Goal: Check status: Check status

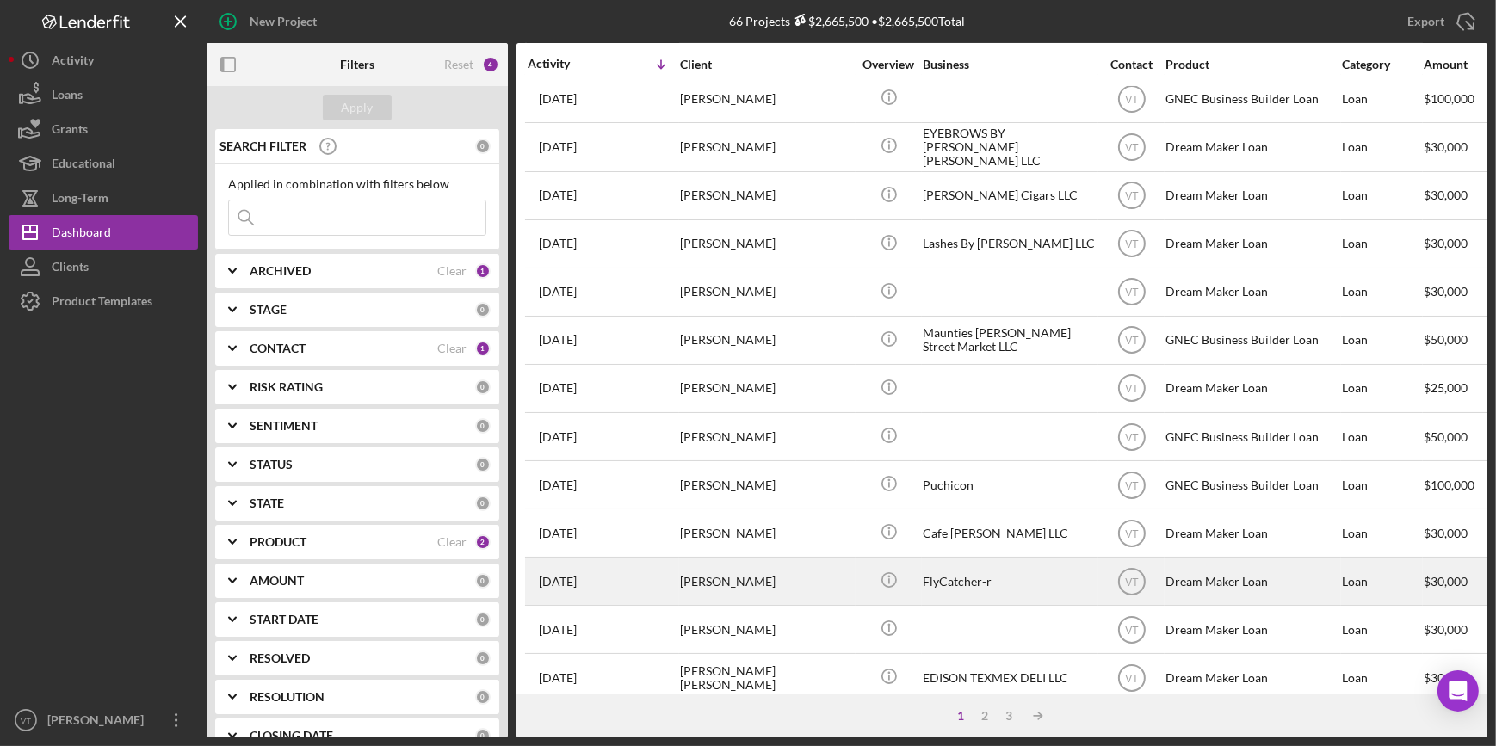
scroll to position [547, 0]
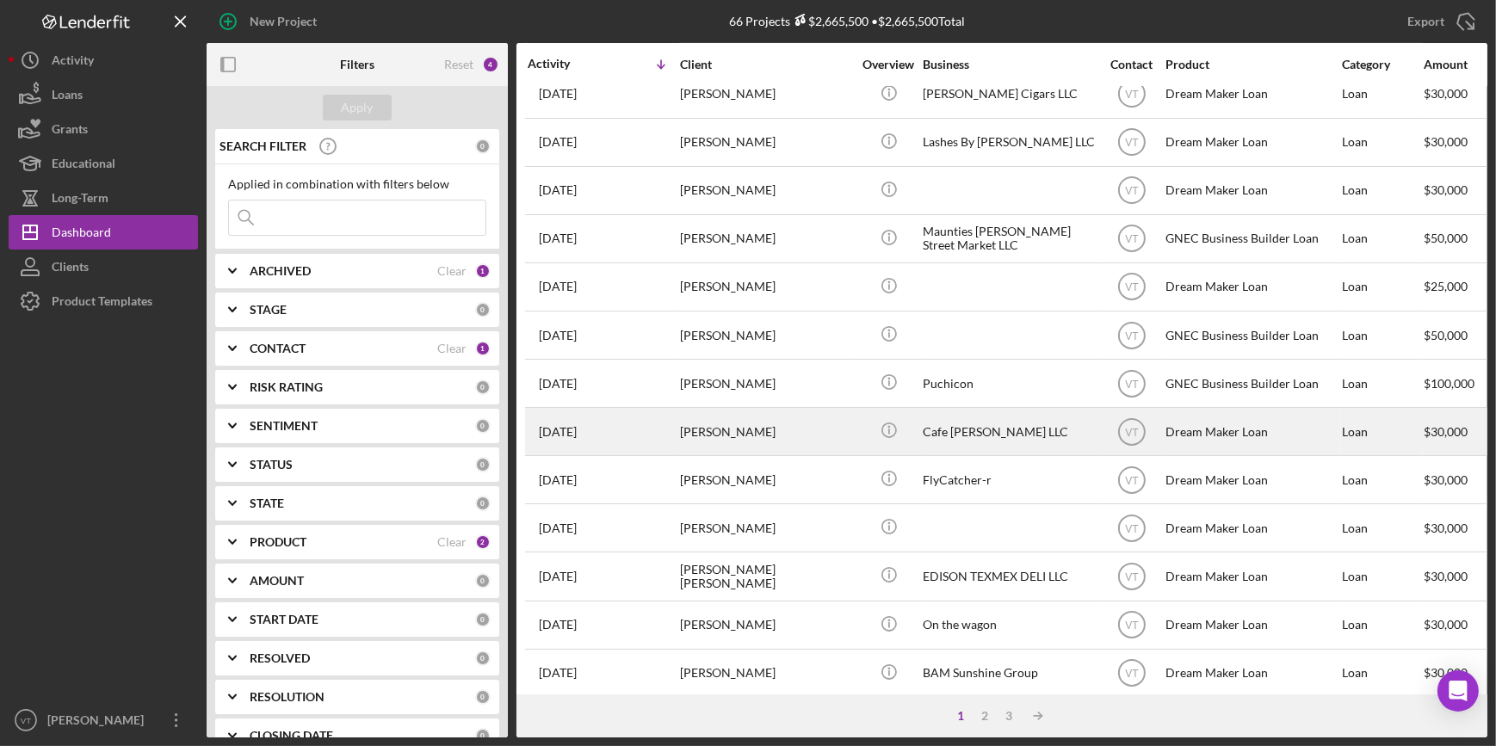
click at [726, 421] on div "[PERSON_NAME]" at bounding box center [766, 432] width 172 height 46
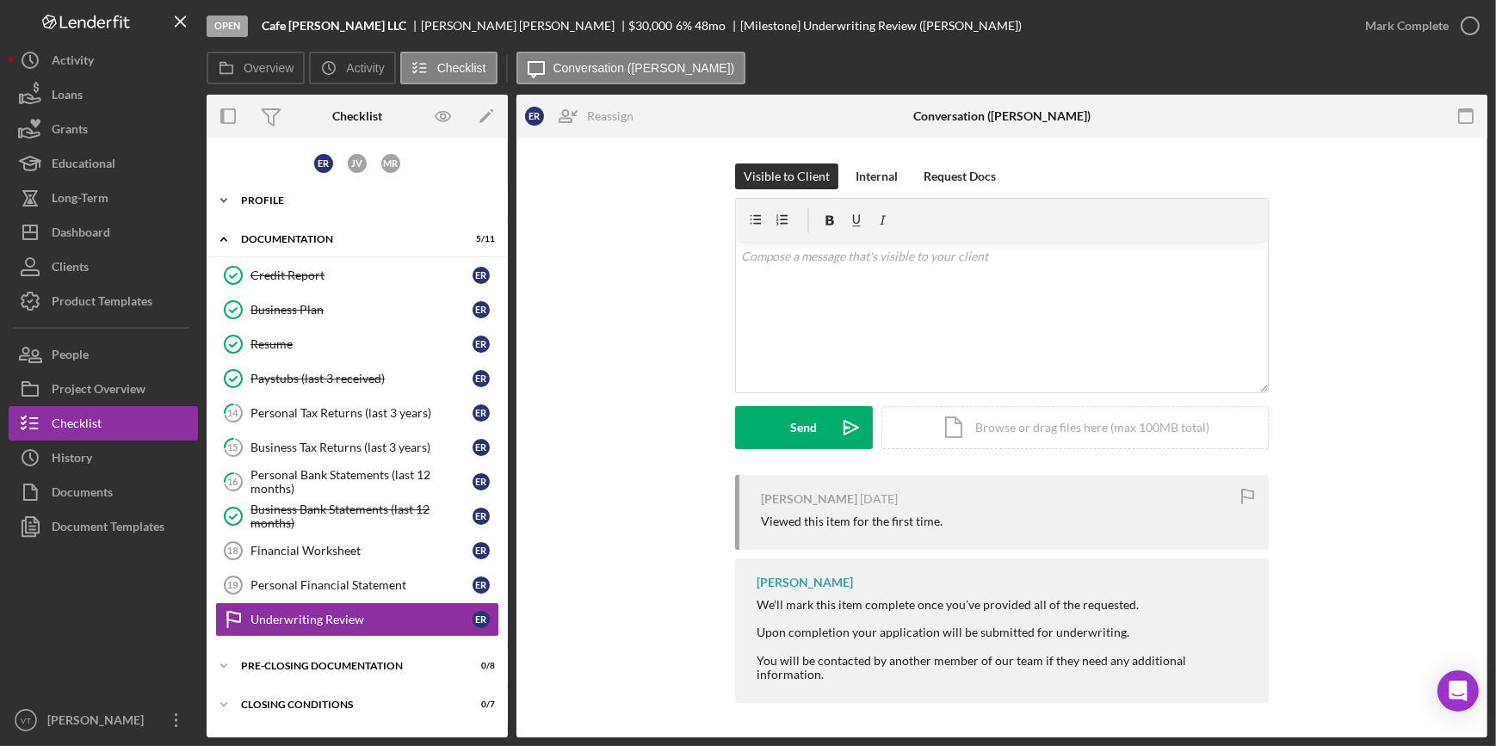
click at [229, 195] on icon "Icon/Expander" at bounding box center [224, 200] width 34 height 34
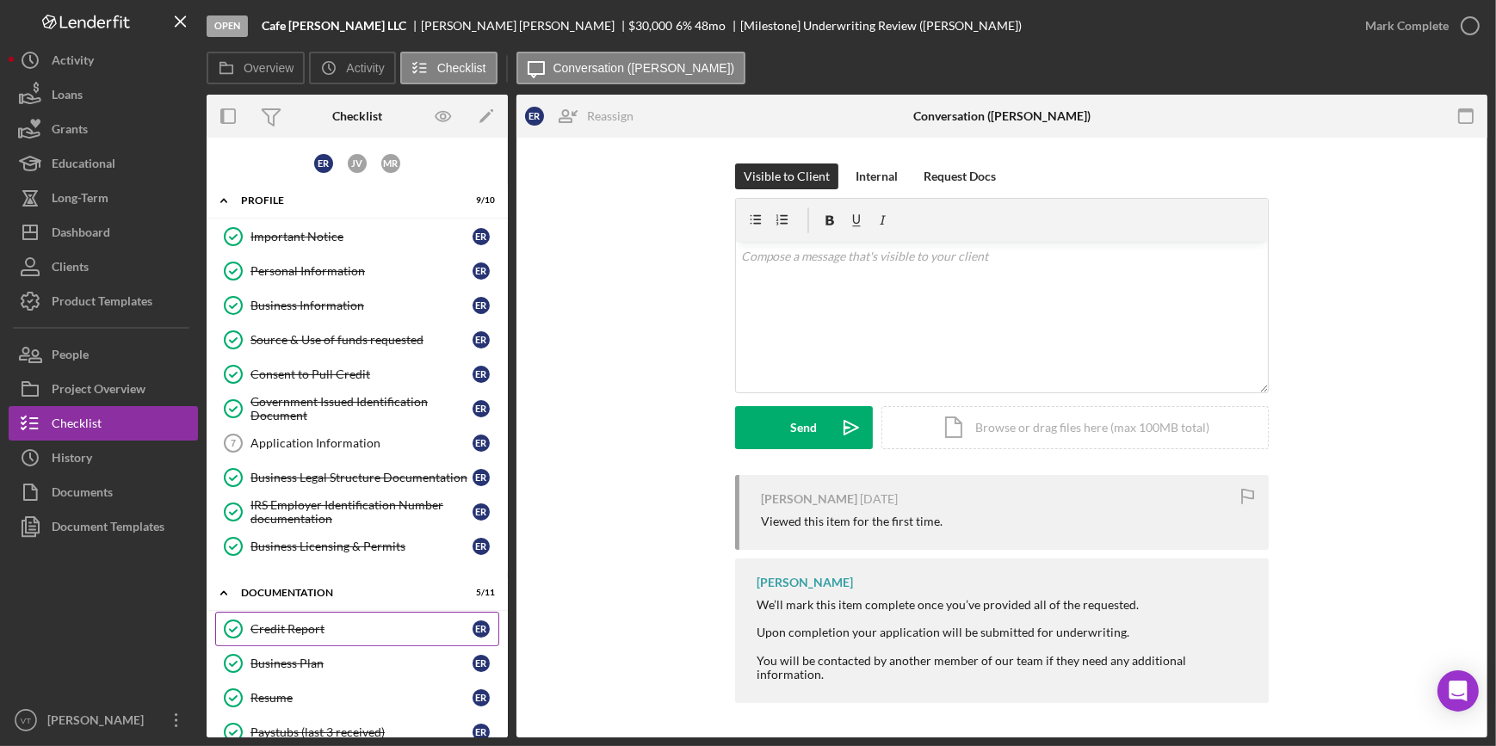
click at [248, 619] on icon "Credit Report" at bounding box center [233, 629] width 43 height 43
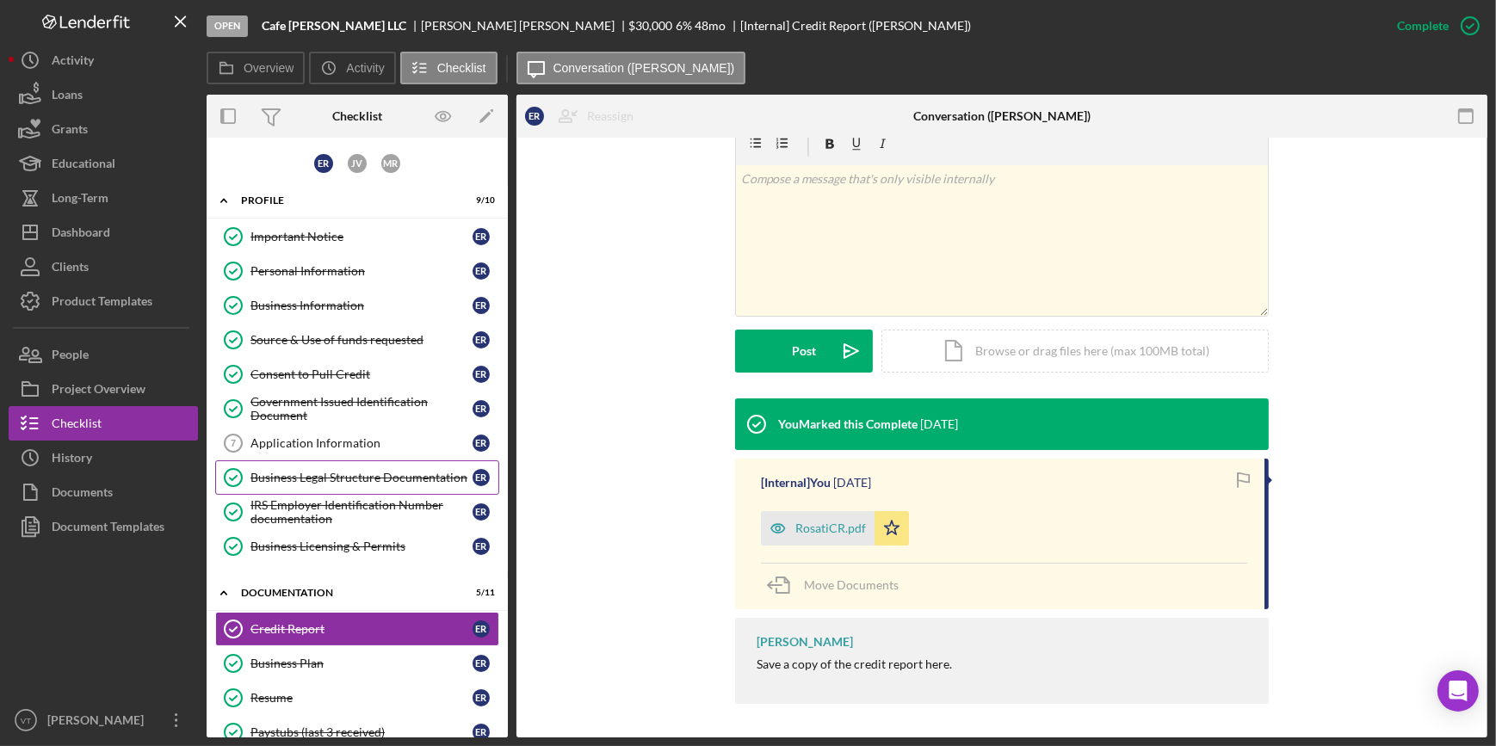
click at [304, 471] on div "Business Legal Structure Documentation" at bounding box center [361, 478] width 222 height 14
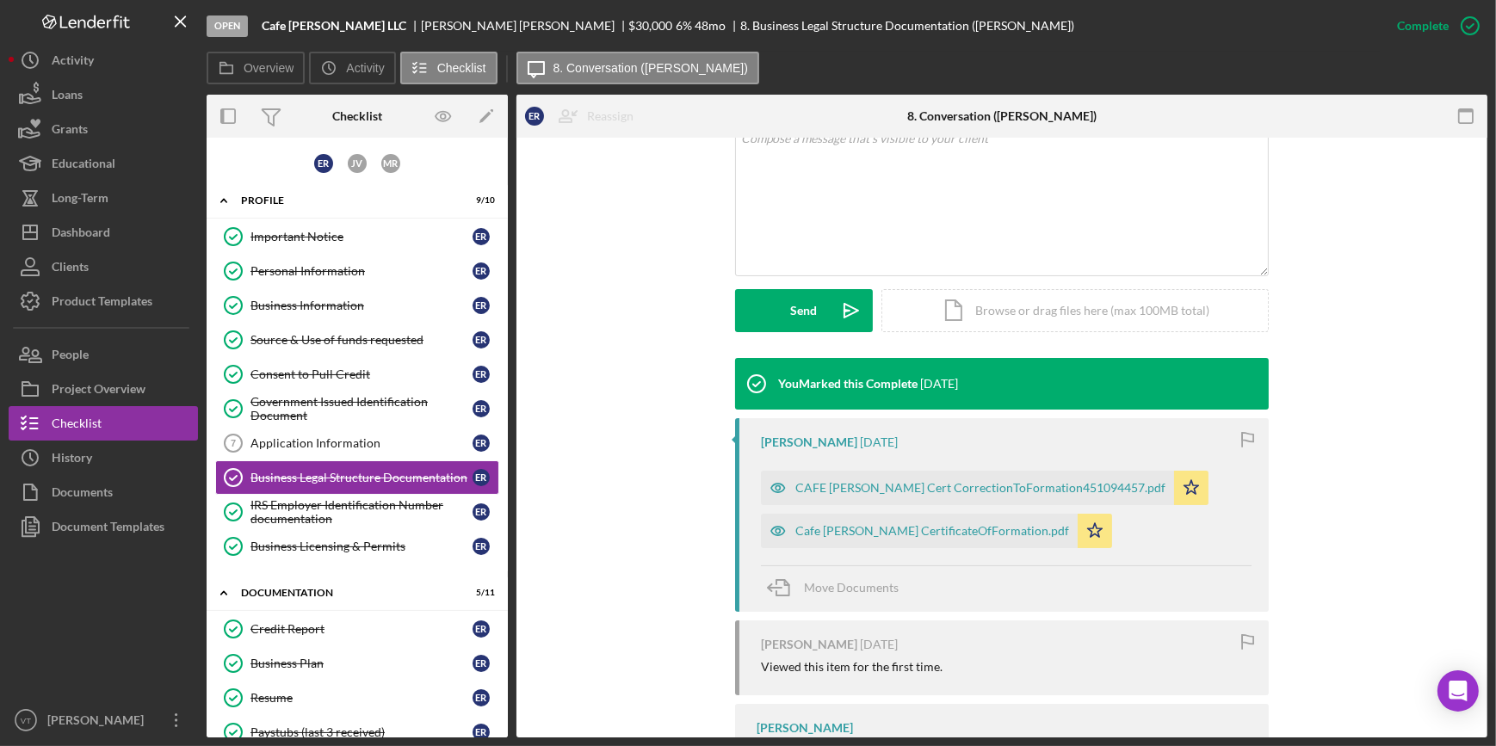
scroll to position [391, 0]
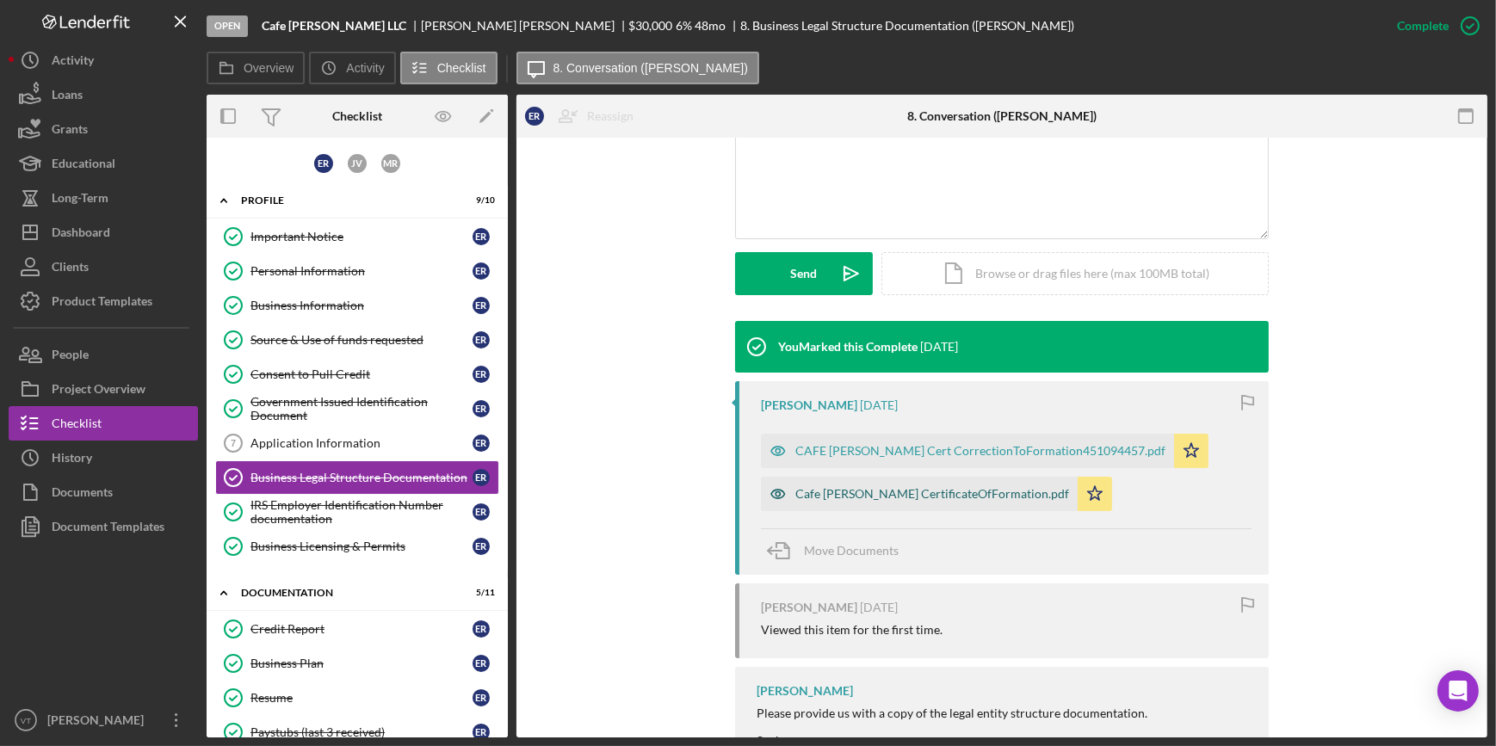
click at [855, 484] on div "Cafe [PERSON_NAME] CertificateOfFormation.pdf" at bounding box center [919, 494] width 317 height 34
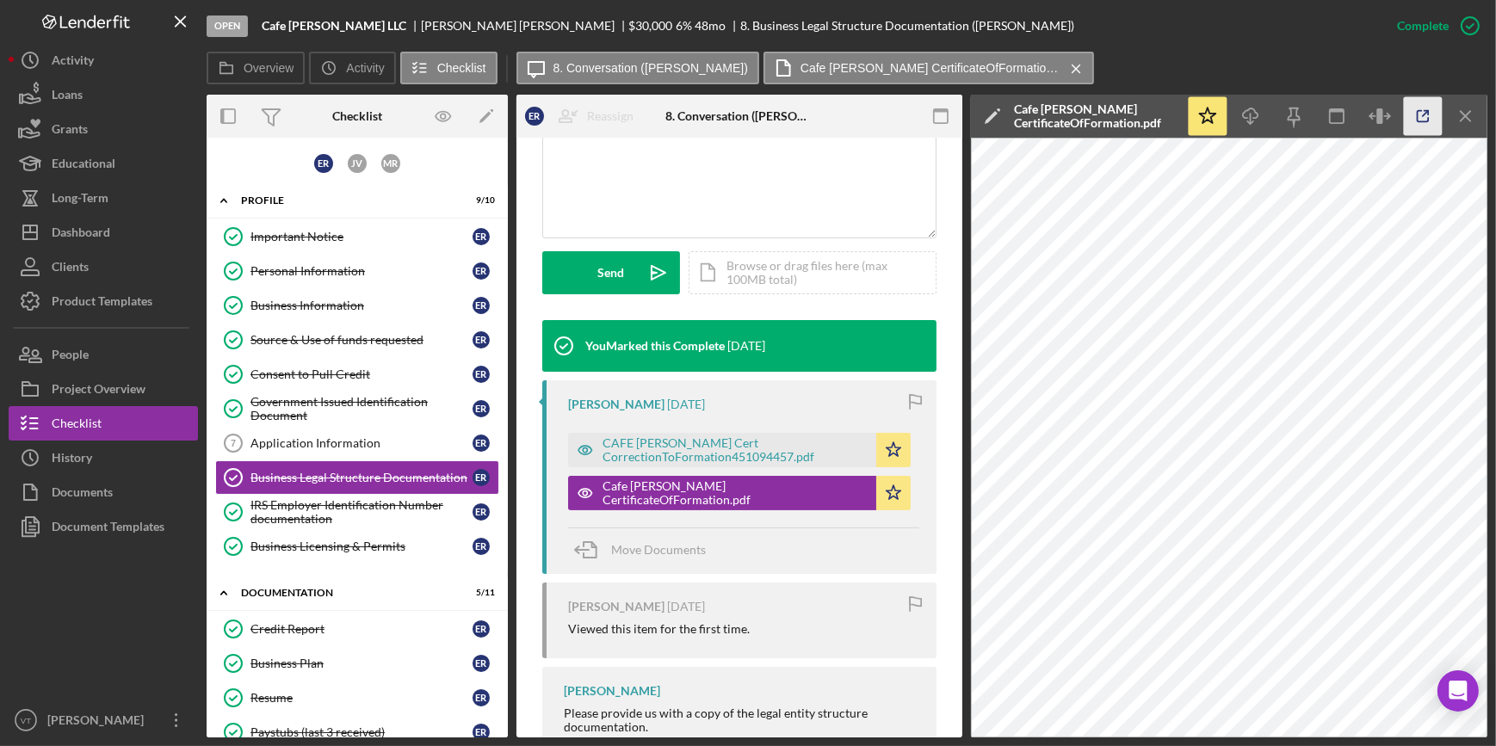
click at [1413, 116] on icon "button" at bounding box center [1423, 116] width 39 height 39
click at [269, 438] on div "Application Information" at bounding box center [361, 443] width 222 height 14
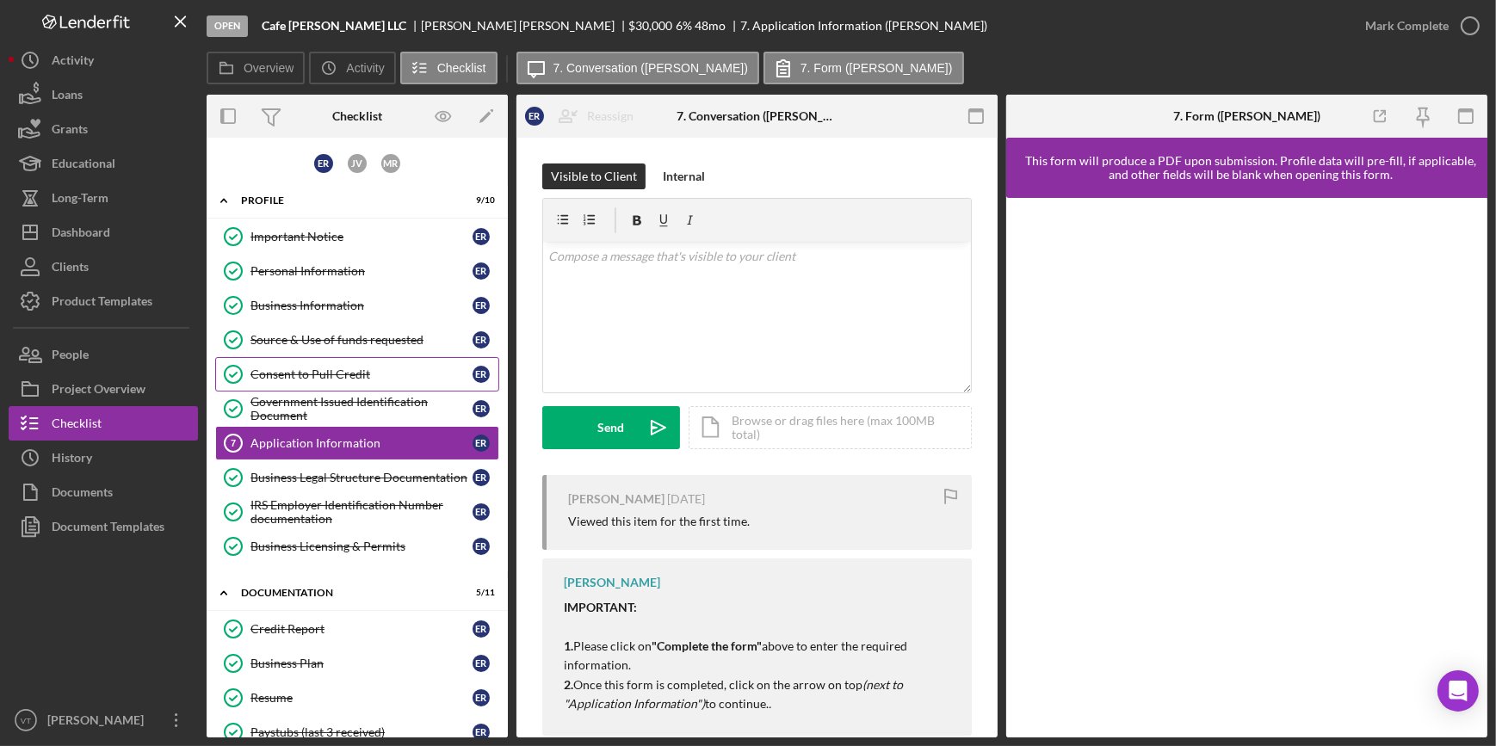
click at [330, 373] on div "Consent to Pull Credit" at bounding box center [361, 375] width 222 height 14
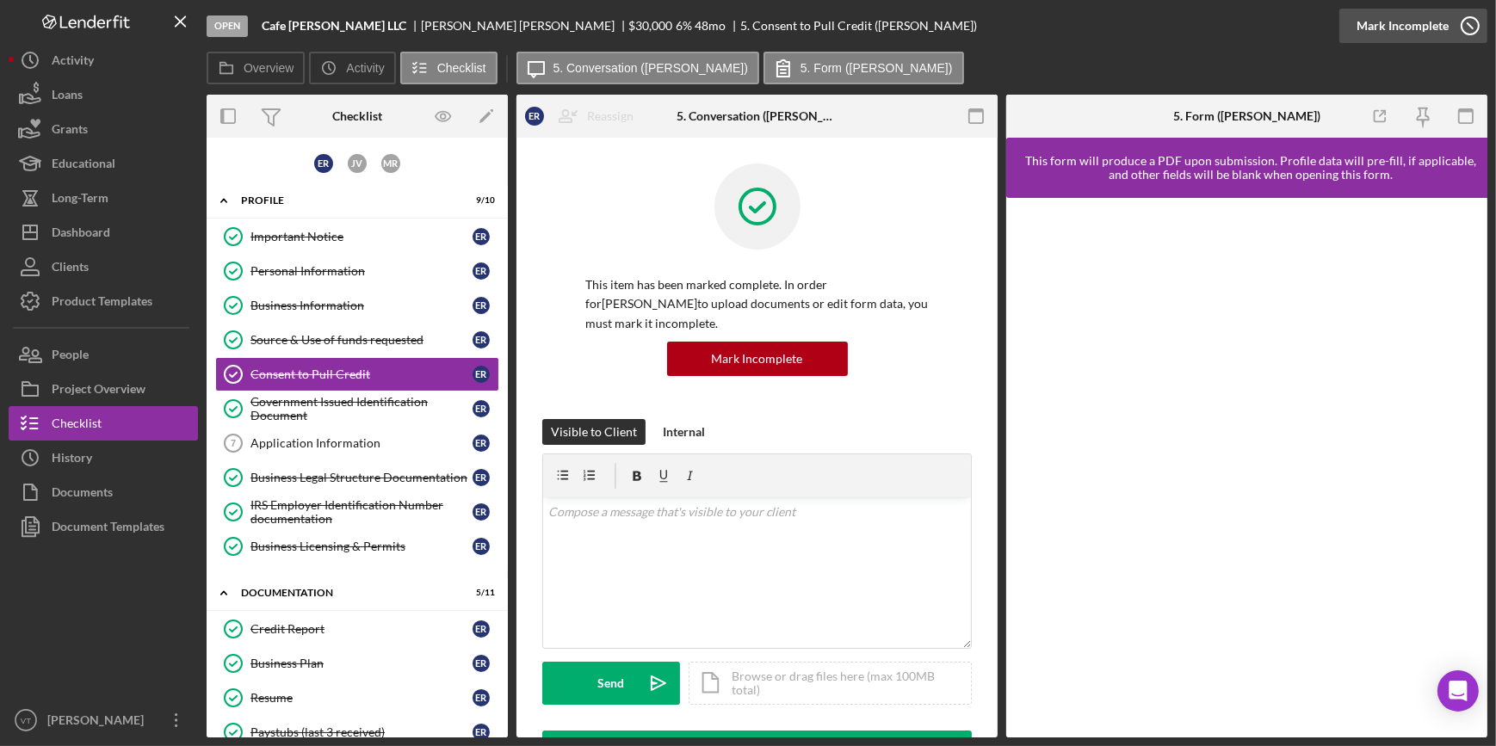
click at [1402, 30] on div "Mark Incomplete" at bounding box center [1403, 26] width 92 height 34
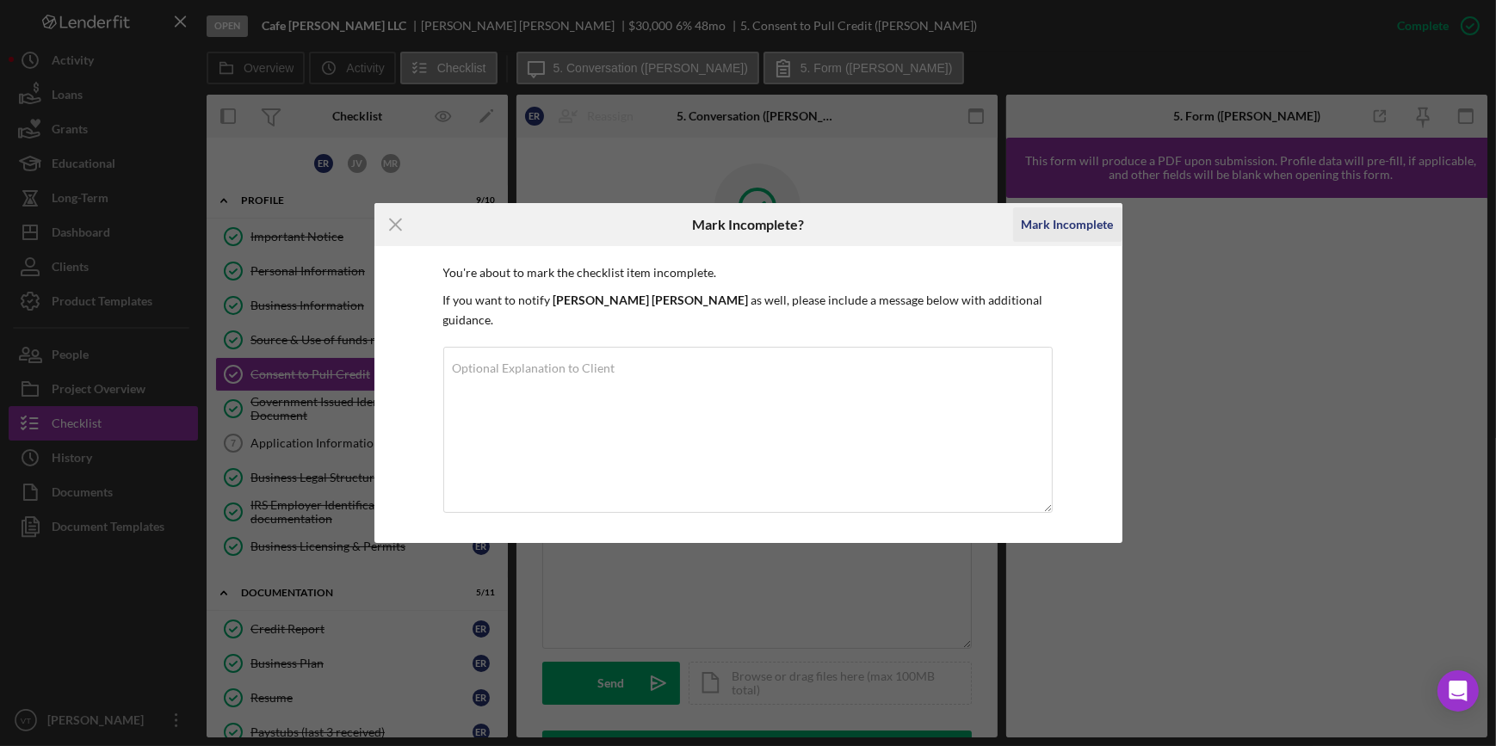
click at [1063, 221] on div "Mark Incomplete" at bounding box center [1068, 224] width 92 height 34
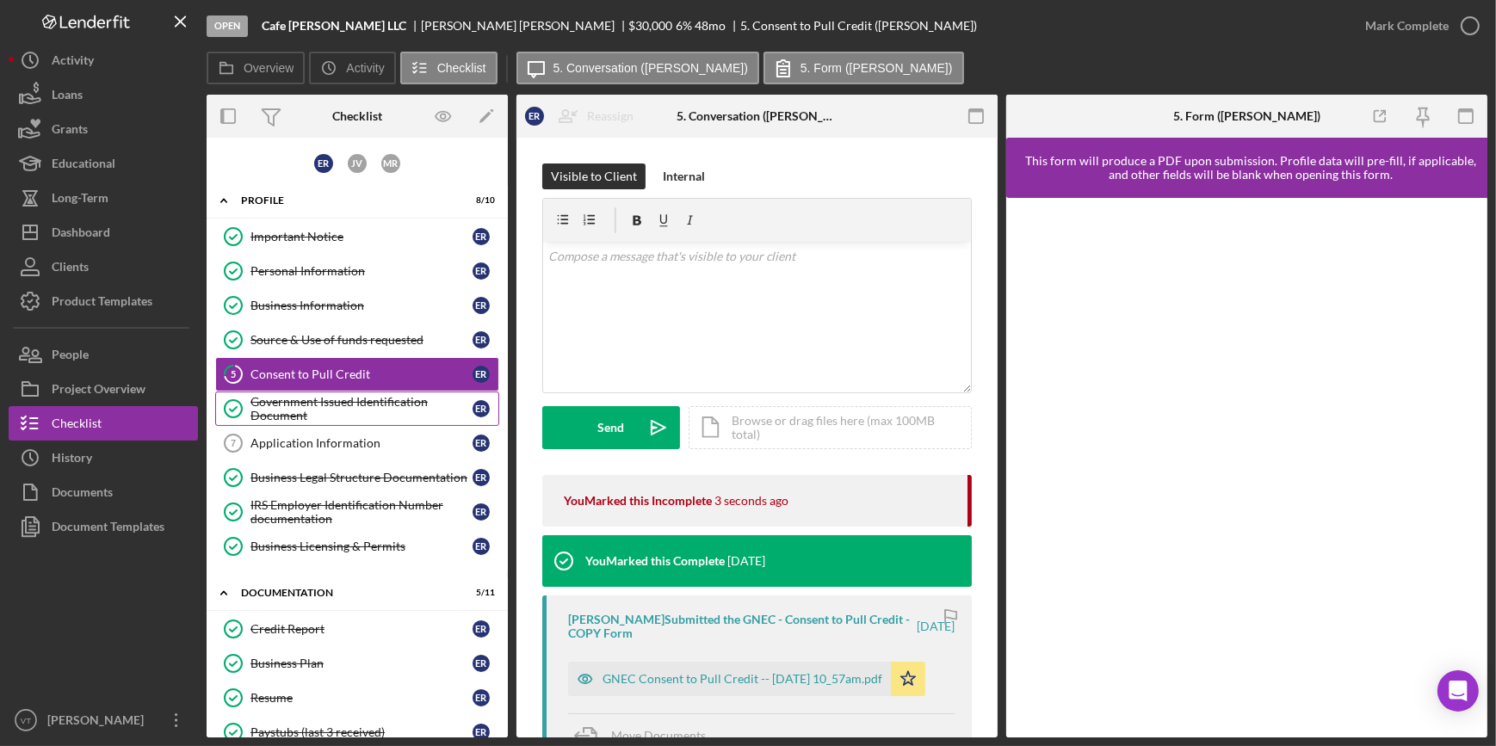
click at [301, 407] on div "Government Issued Identification Document" at bounding box center [361, 409] width 222 height 28
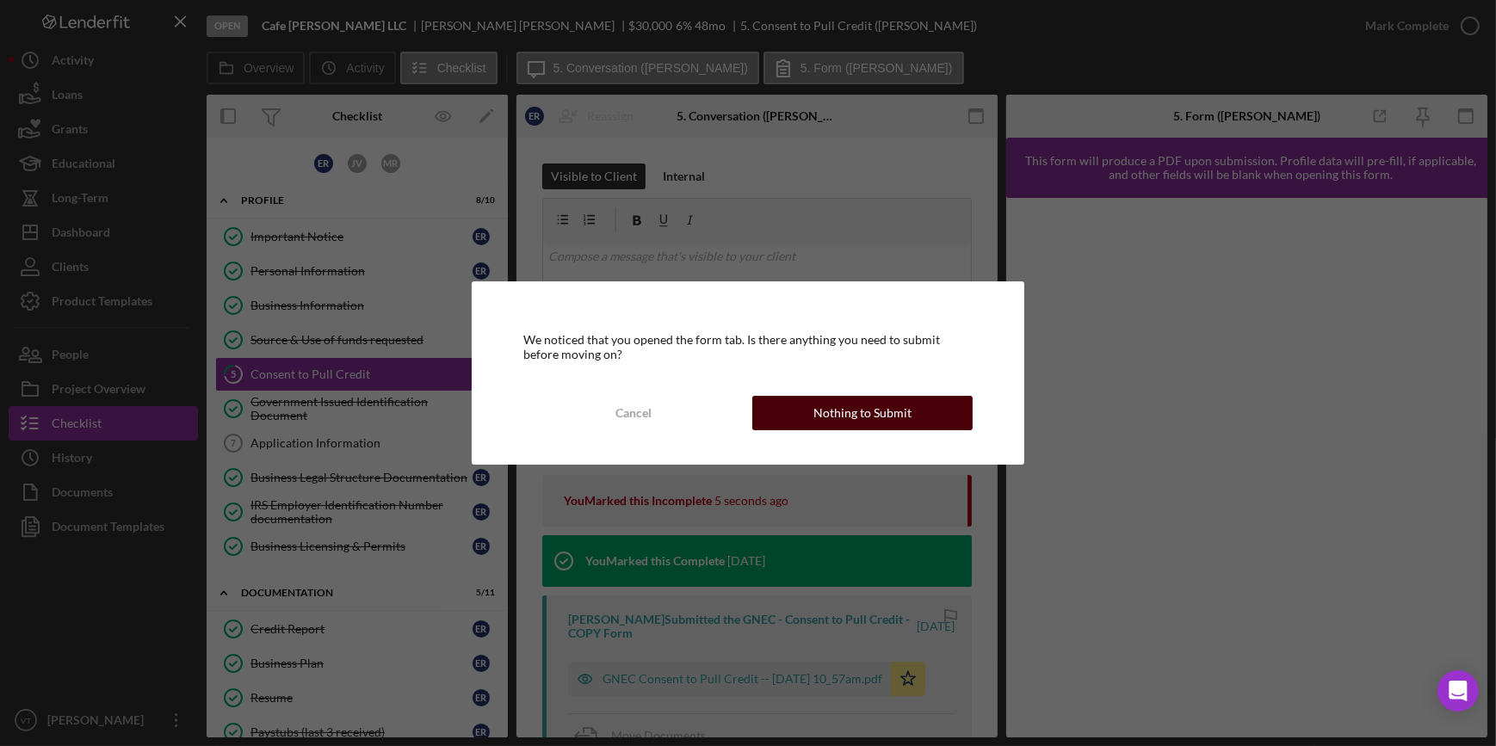
click at [860, 407] on div "Nothing to Submit" at bounding box center [862, 413] width 98 height 34
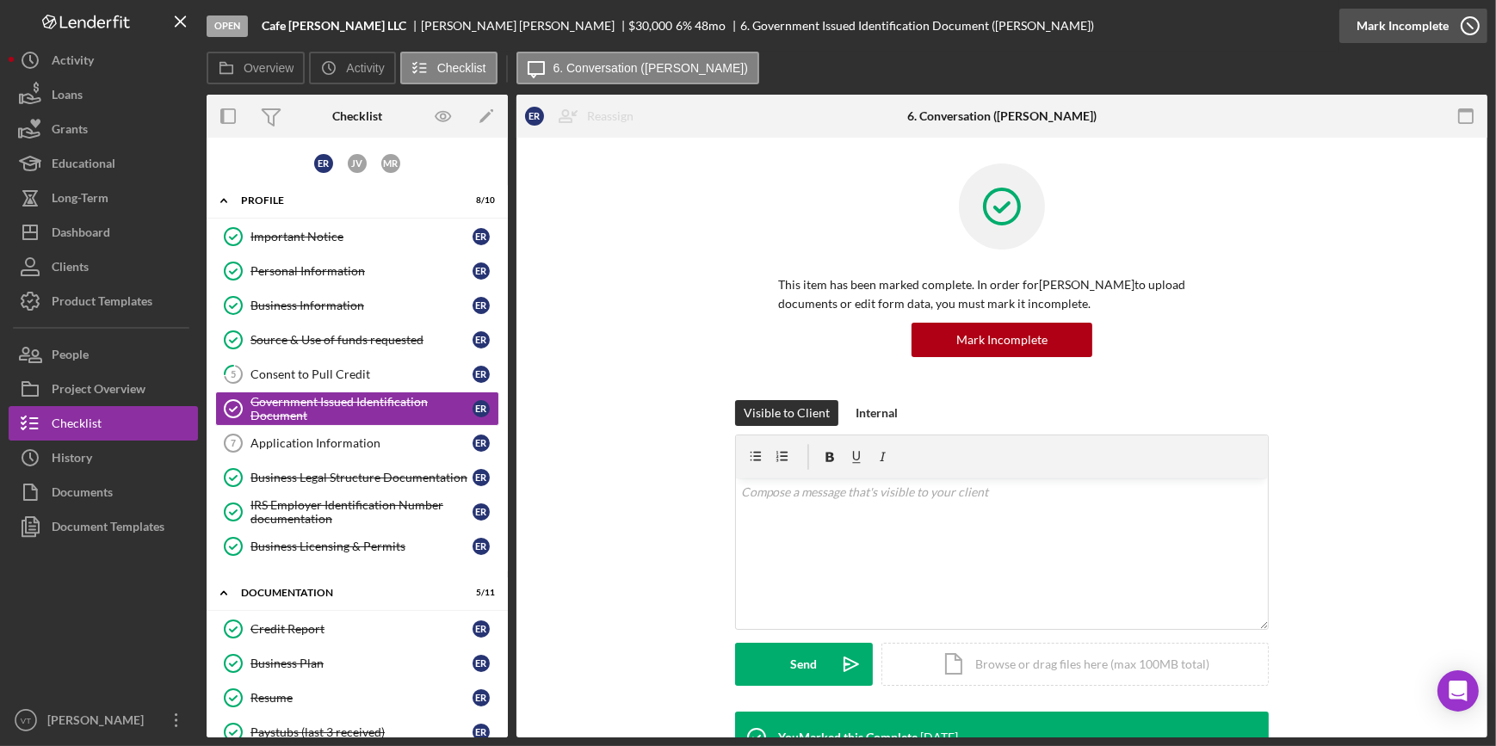
click at [1421, 19] on div "Mark Incomplete" at bounding box center [1403, 26] width 92 height 34
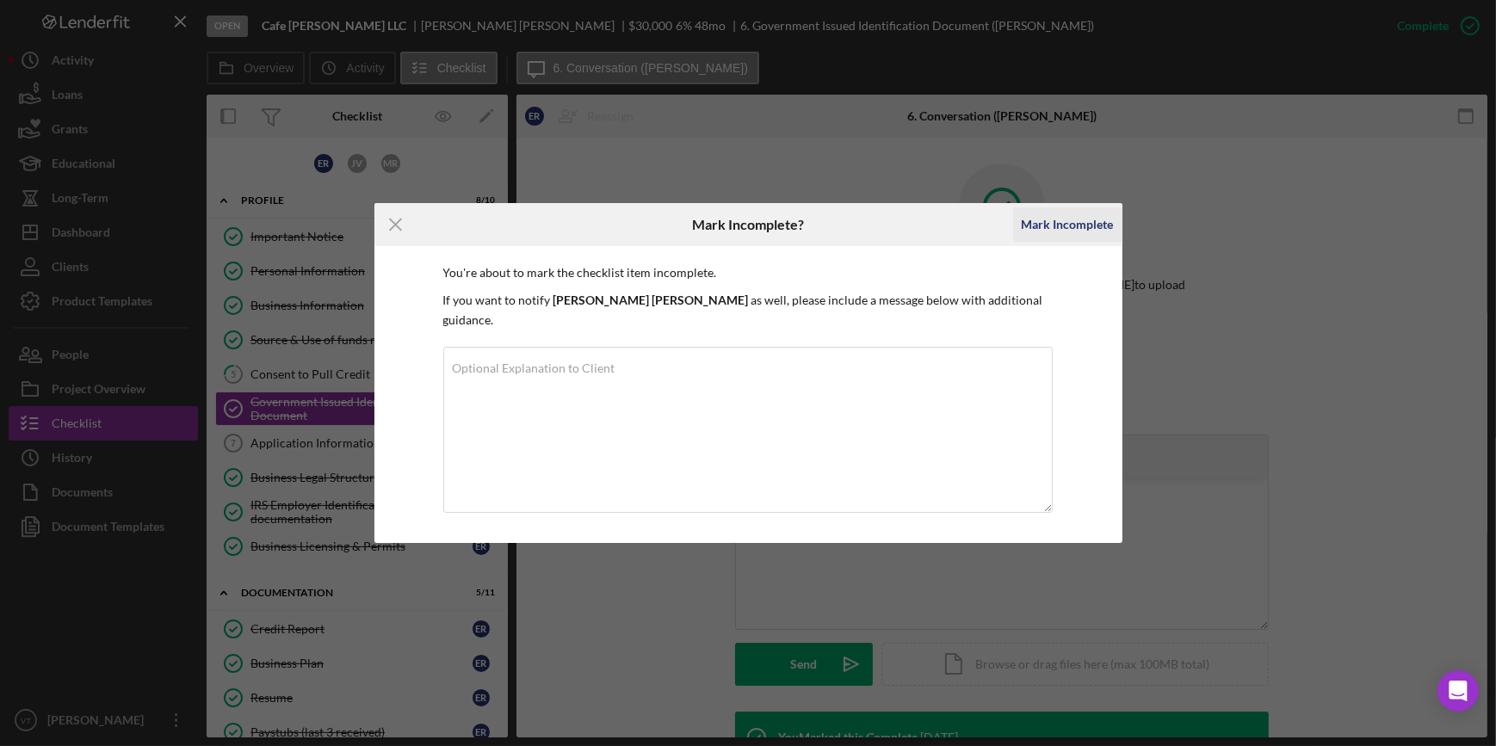
click at [1028, 232] on div "Mark Incomplete" at bounding box center [1068, 224] width 92 height 34
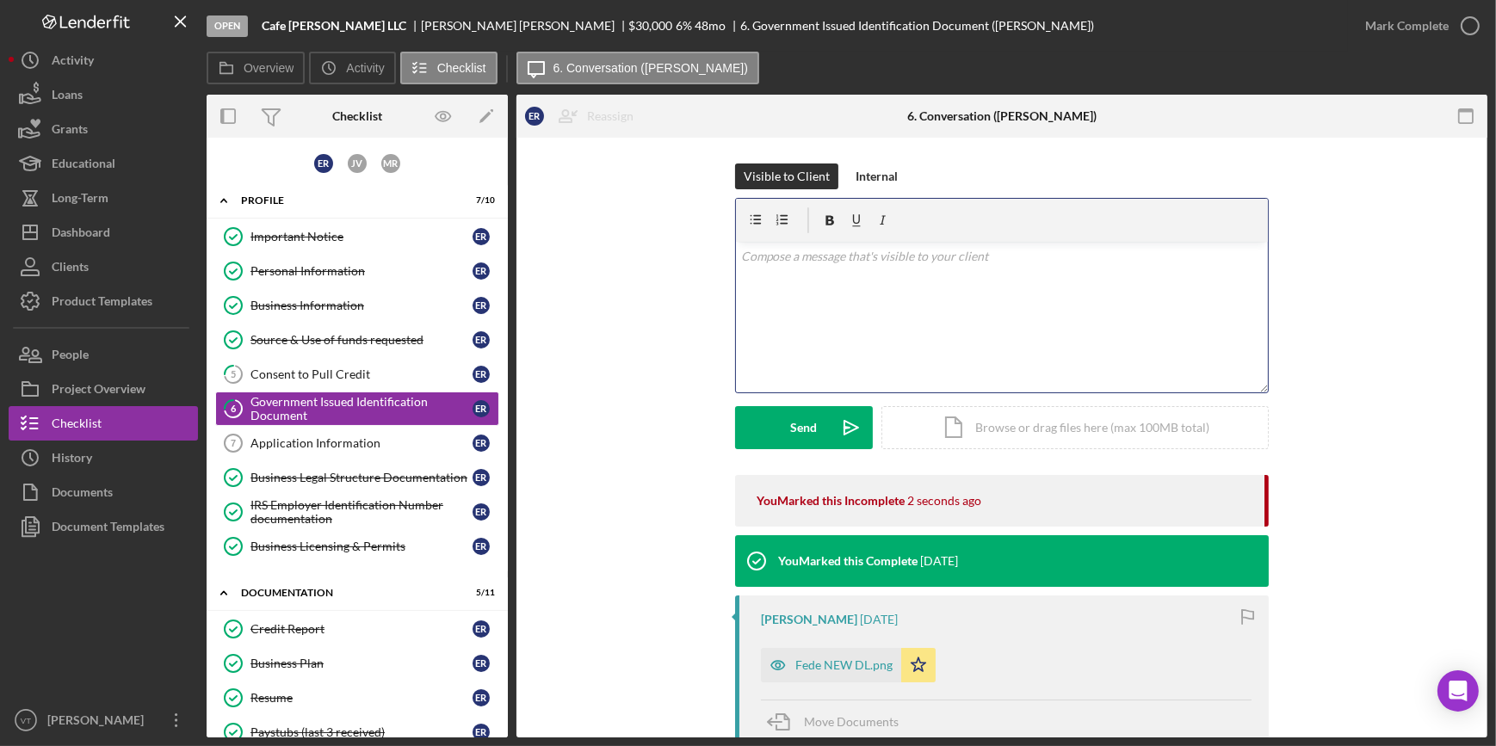
click at [802, 255] on p at bounding box center [1002, 256] width 522 height 19
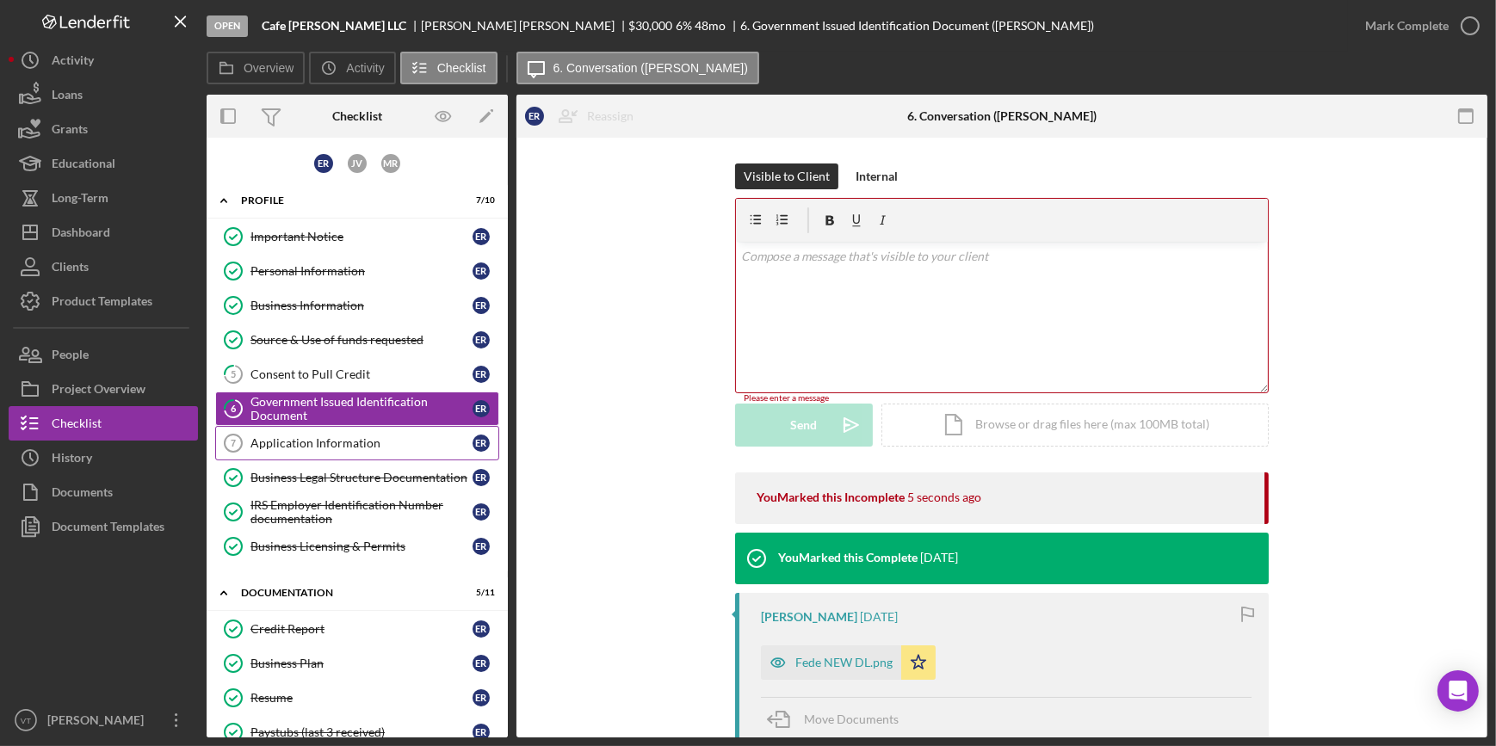
click at [282, 455] on link "Application Information 7 Application Information E R" at bounding box center [357, 443] width 284 height 34
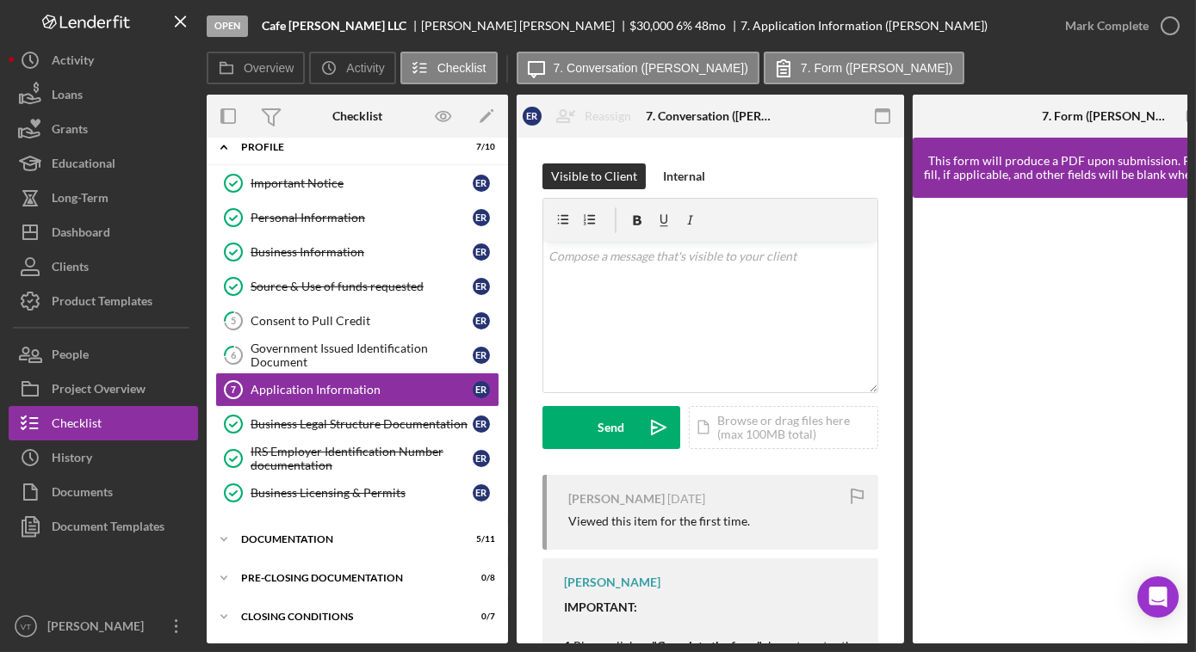
scroll to position [53, 0]
click at [217, 531] on icon "Icon/Expander" at bounding box center [224, 540] width 34 height 34
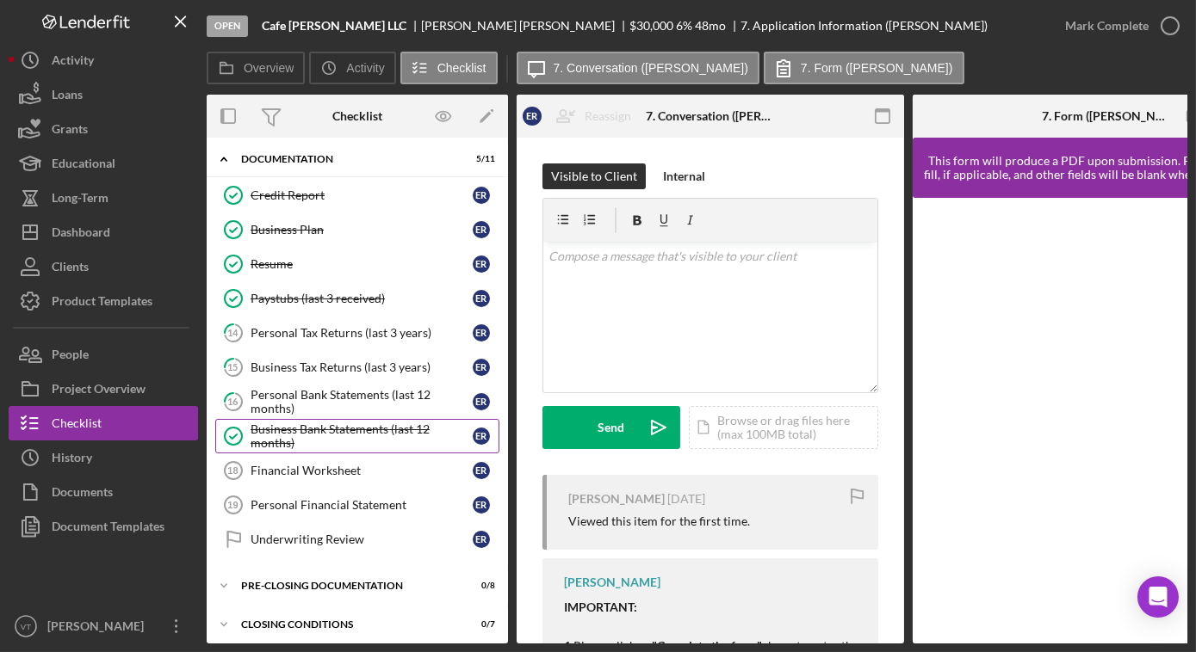
scroll to position [436, 0]
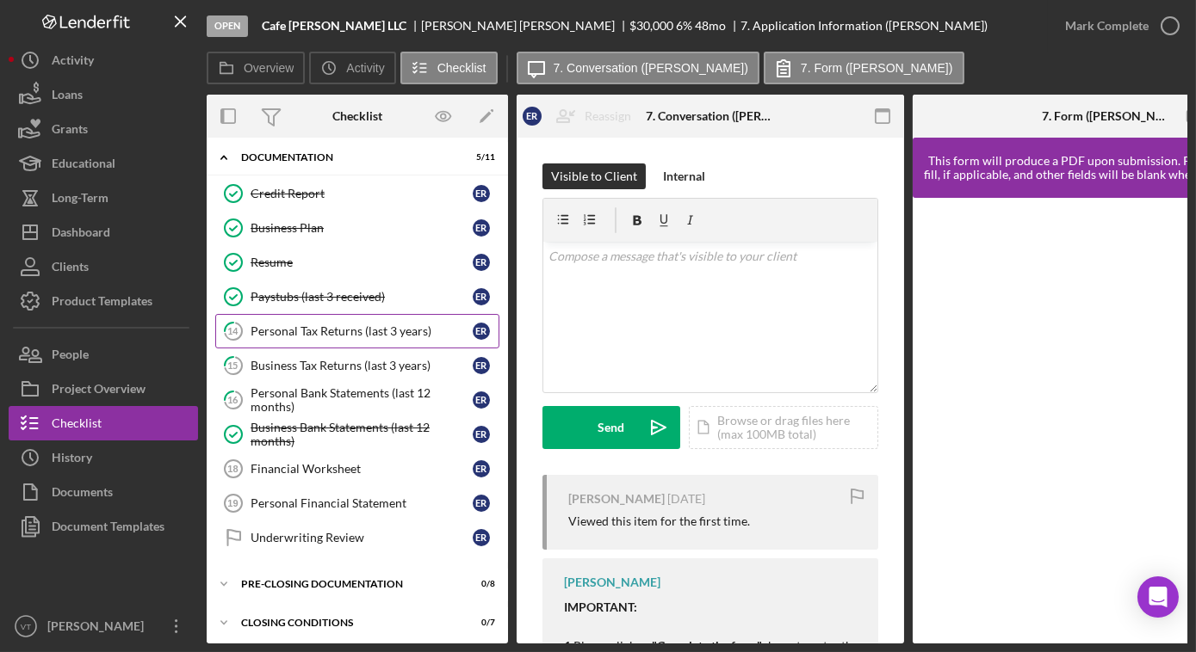
click at [330, 331] on link "14 Personal Tax Returns (last 3 years) E R" at bounding box center [357, 331] width 284 height 34
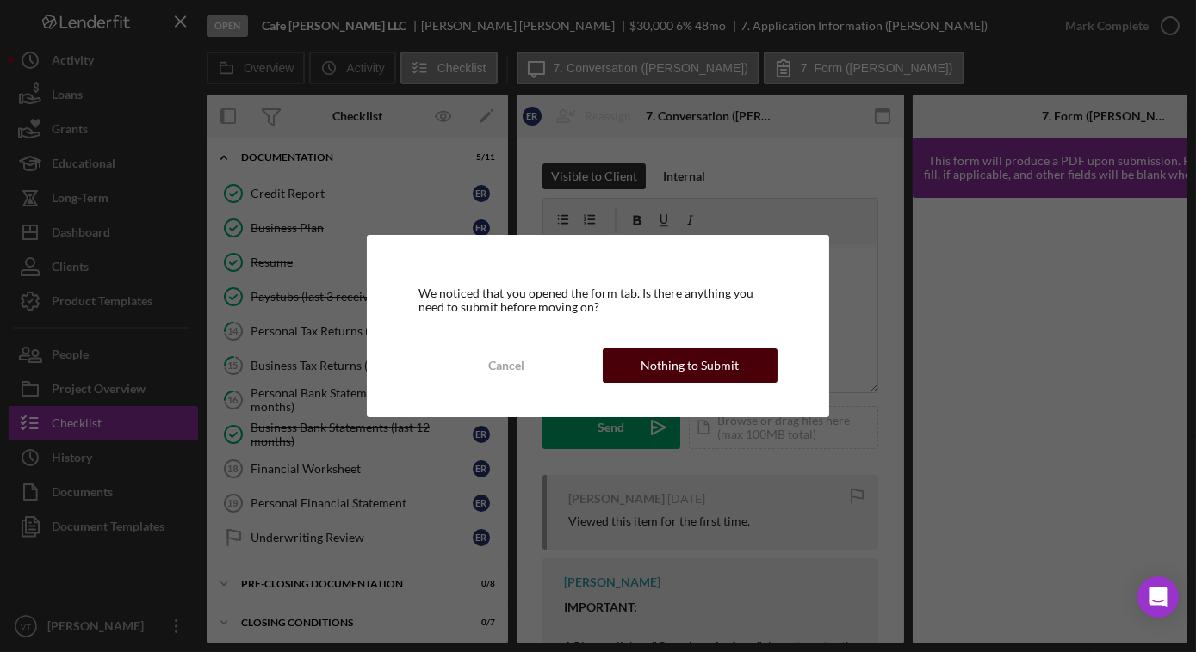
click at [630, 377] on button "Nothing to Submit" at bounding box center [690, 366] width 175 height 34
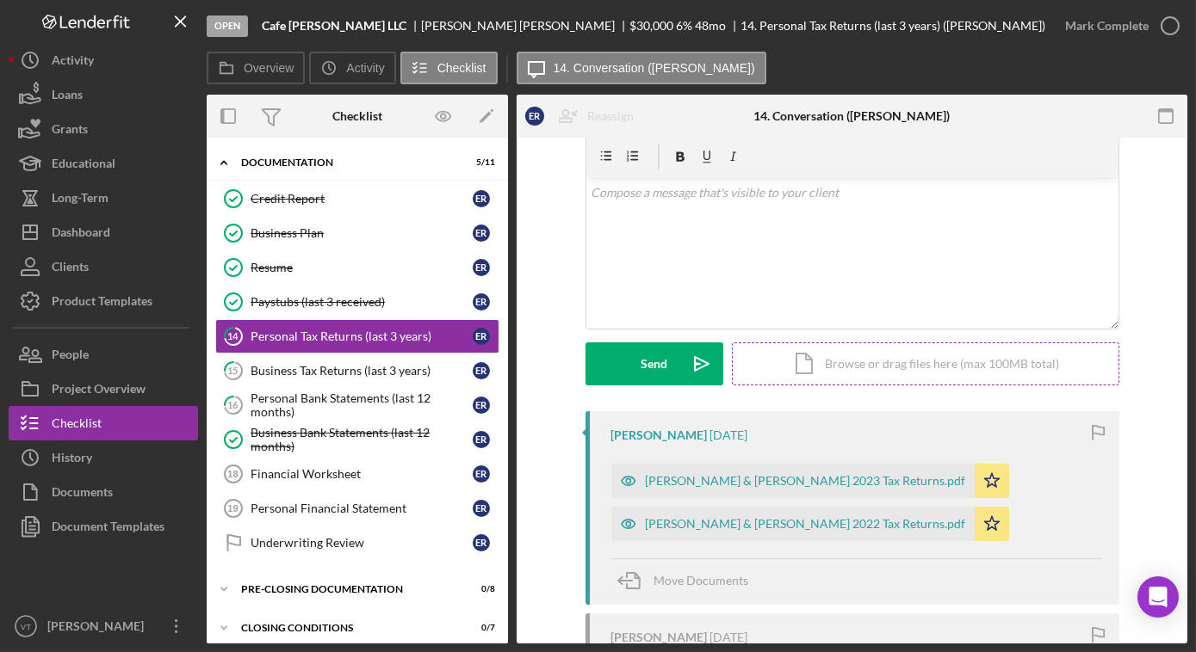
scroll to position [239, 0]
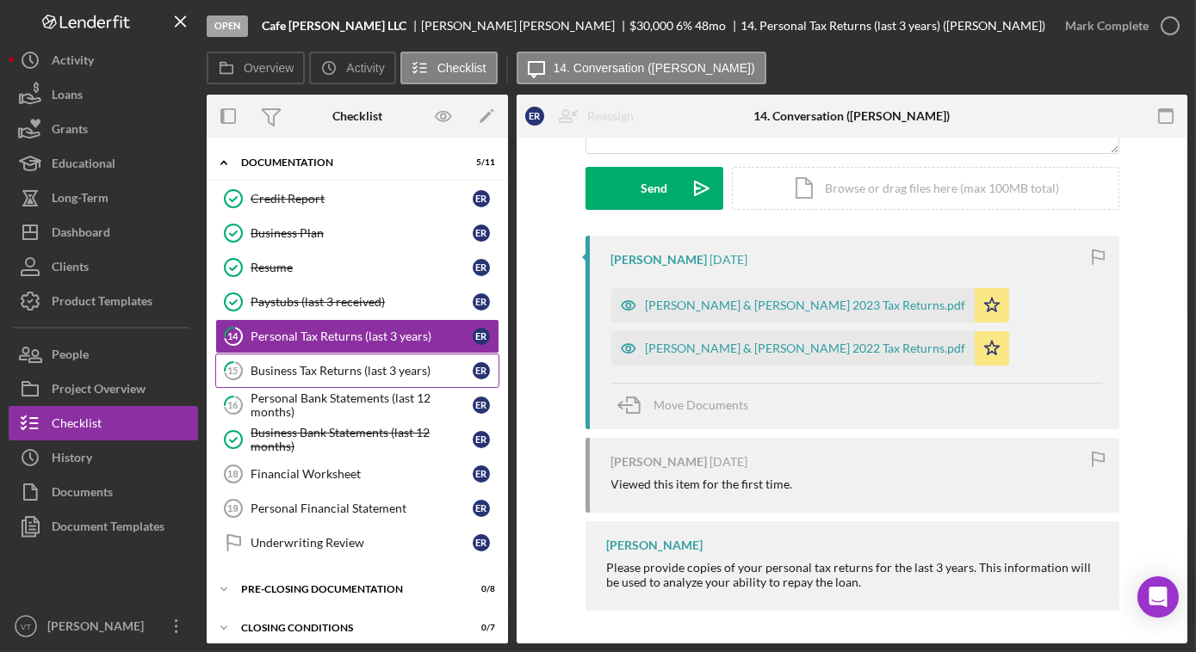
click at [361, 364] on div "Business Tax Returns (last 3 years)" at bounding box center [361, 371] width 222 height 14
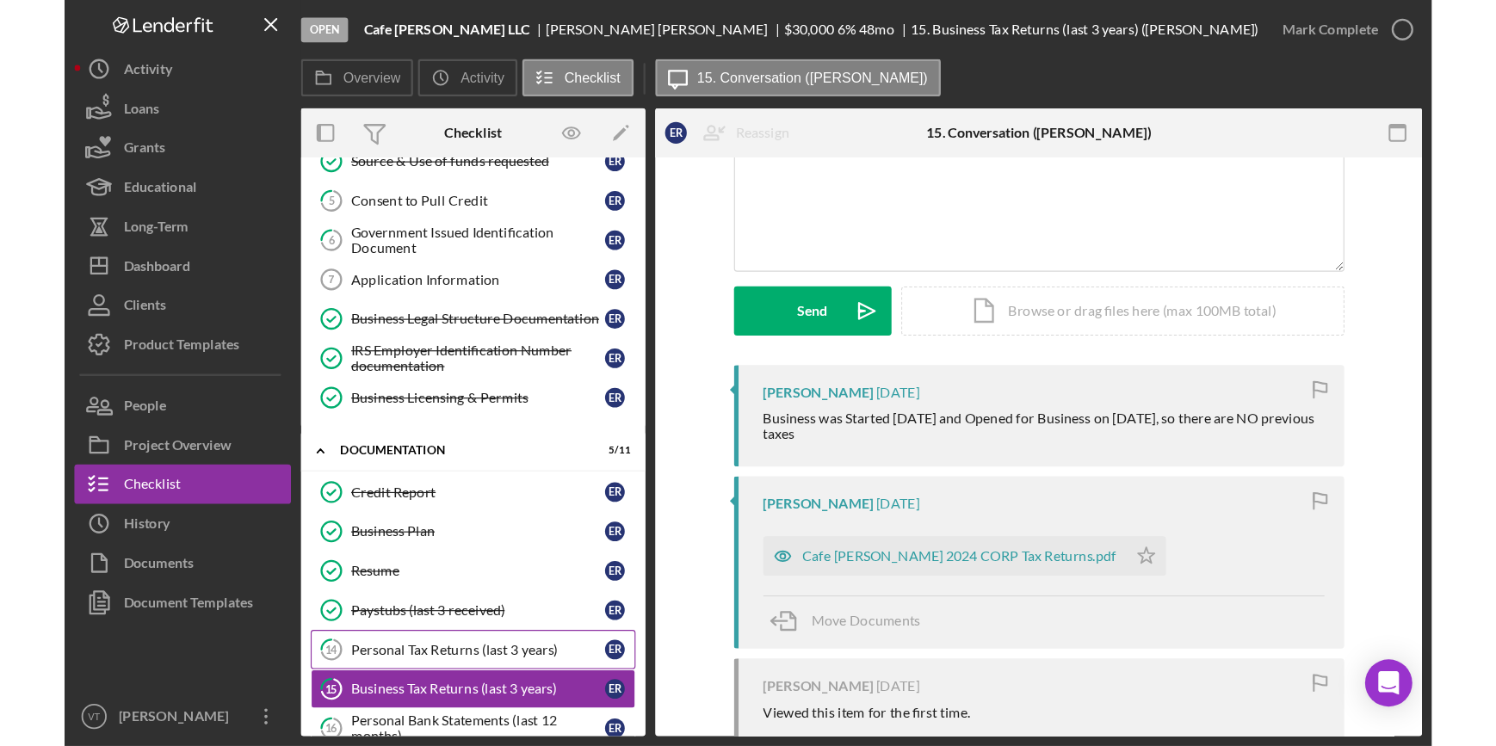
scroll to position [430, 0]
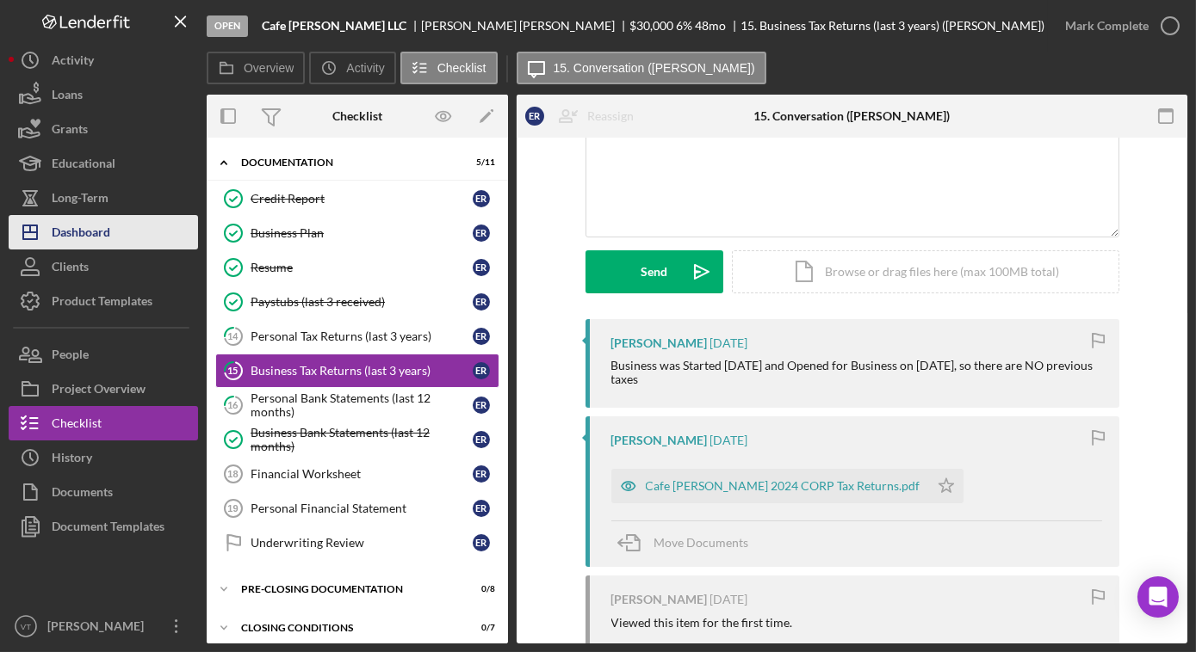
click at [108, 225] on div "Dashboard" at bounding box center [81, 234] width 59 height 39
